Goal: Navigation & Orientation: Find specific page/section

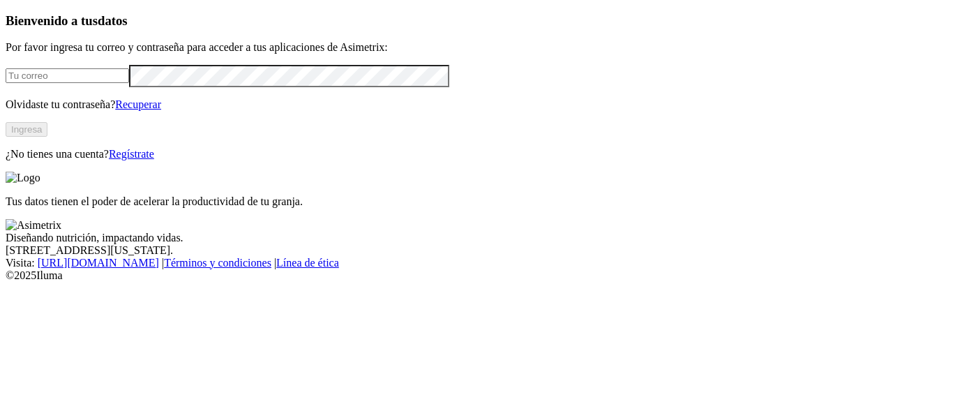
type input "[EMAIL_ADDRESS][DOMAIN_NAME]"
click at [47, 137] on button "Ingresa" at bounding box center [27, 129] width 42 height 15
